Goal: Information Seeking & Learning: Learn about a topic

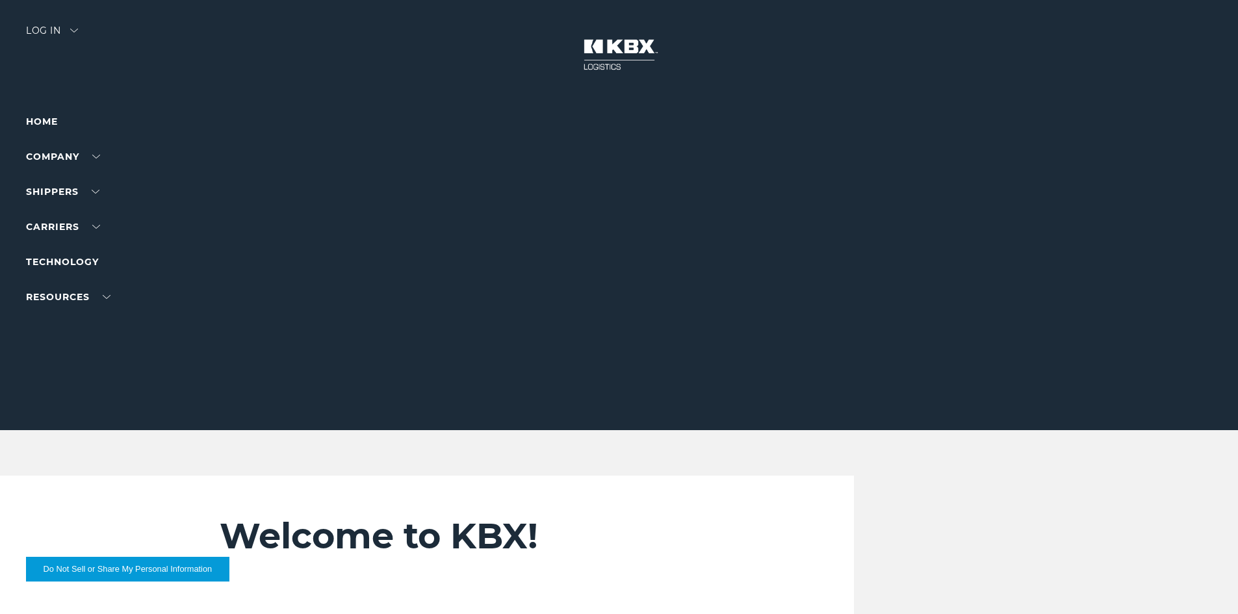
drag, startPoint x: 38, startPoint y: 249, endPoint x: 44, endPoint y: 254, distance: 7.4
click at [43, 252] on ul "Home Company About Us Careers Contact Us SHIPPERS Our Solutions Trucking Intern…" at bounding box center [82, 209] width 113 height 191
click at [44, 264] on link "Technology" at bounding box center [62, 262] width 73 height 12
click at [66, 261] on link "Technology" at bounding box center [62, 262] width 73 height 12
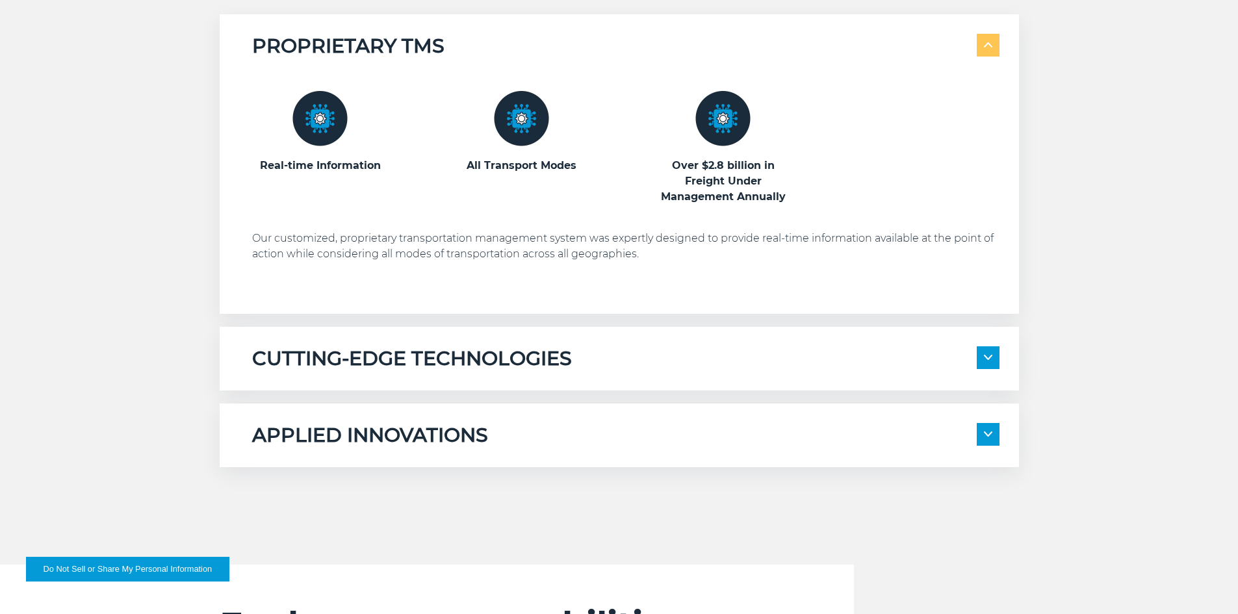
scroll to position [768, 0]
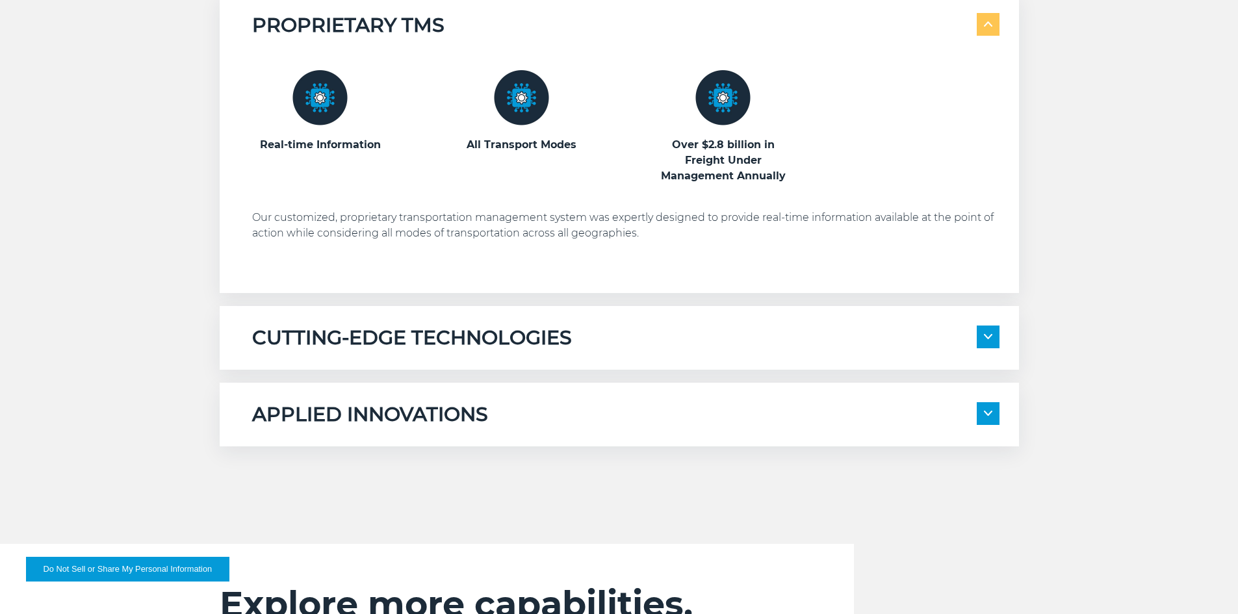
click at [535, 329] on h5 "CUTTING-EDGE TECHNOLOGIES" at bounding box center [412, 338] width 320 height 25
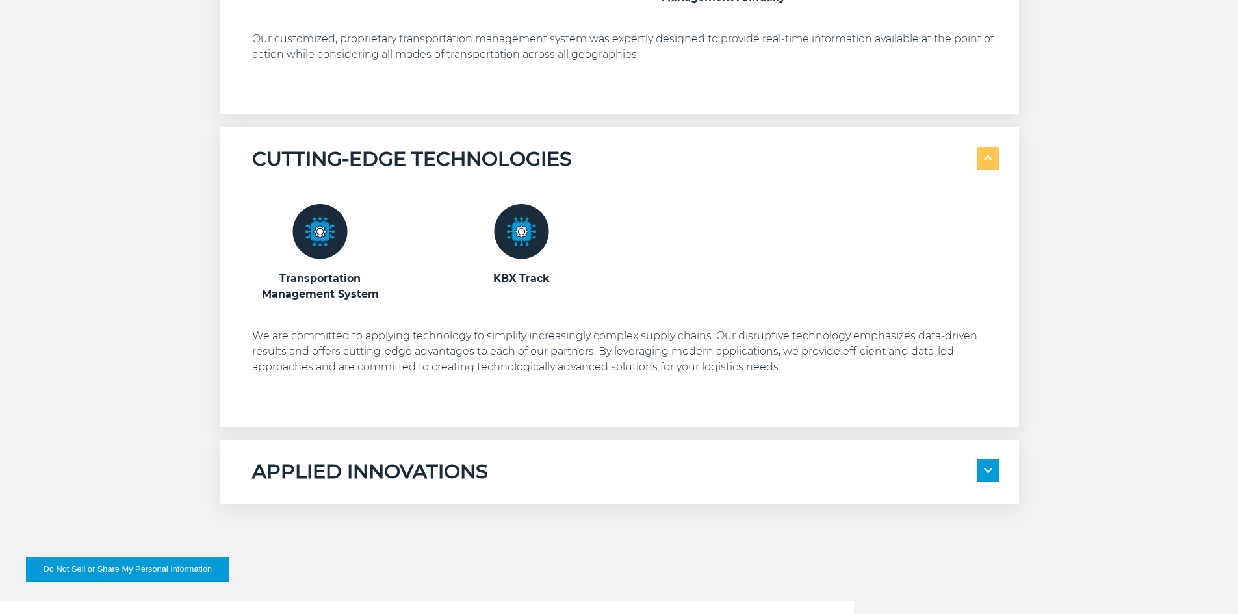
scroll to position [957, 0]
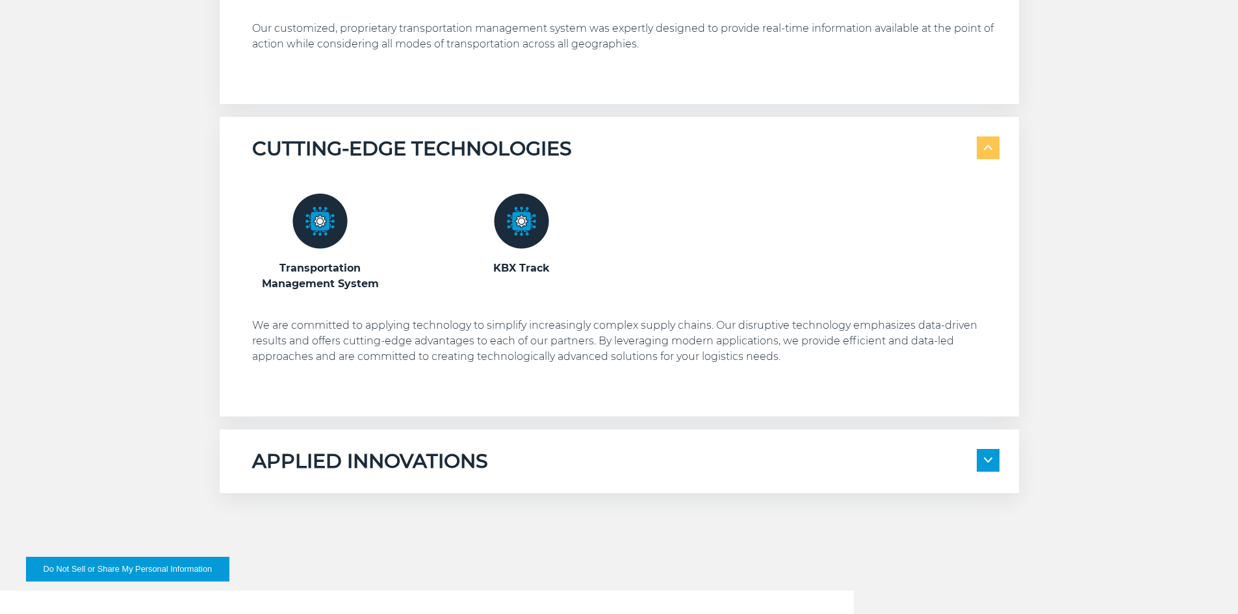
click at [646, 476] on div "APPLIED INNOVATIONS Electronic Bill of Lading Automated Appointment Scheduling …" at bounding box center [619, 462] width 799 height 64
click at [391, 454] on h5 "APPLIED INNOVATIONS" at bounding box center [370, 461] width 236 height 25
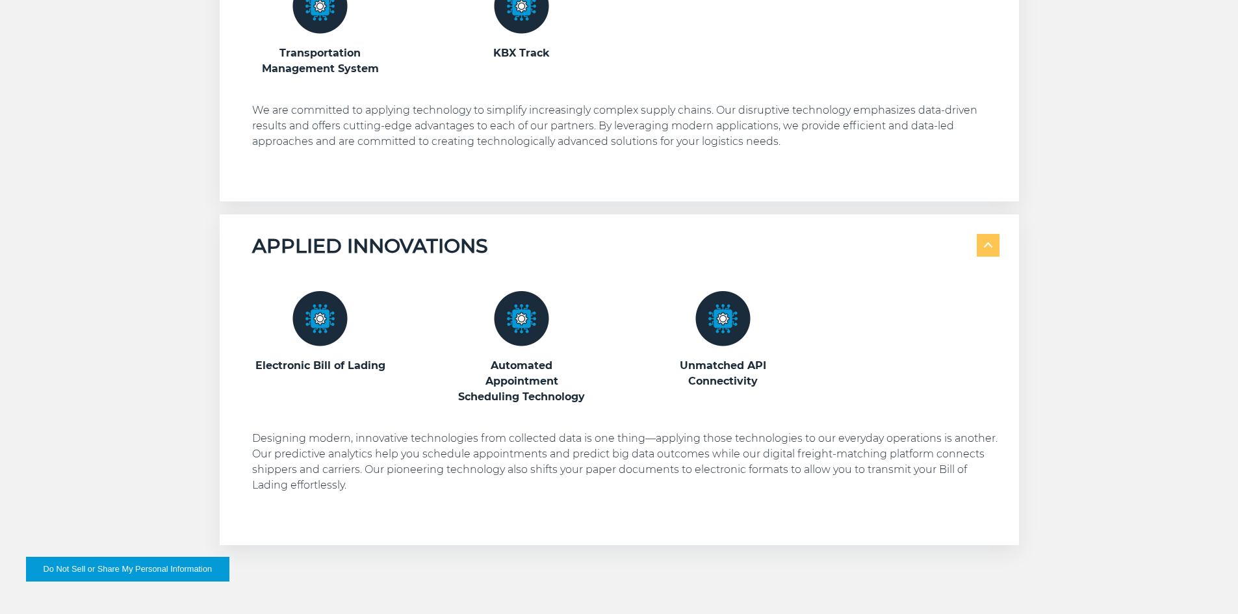
scroll to position [1202, 0]
